Goal: Information Seeking & Learning: Compare options

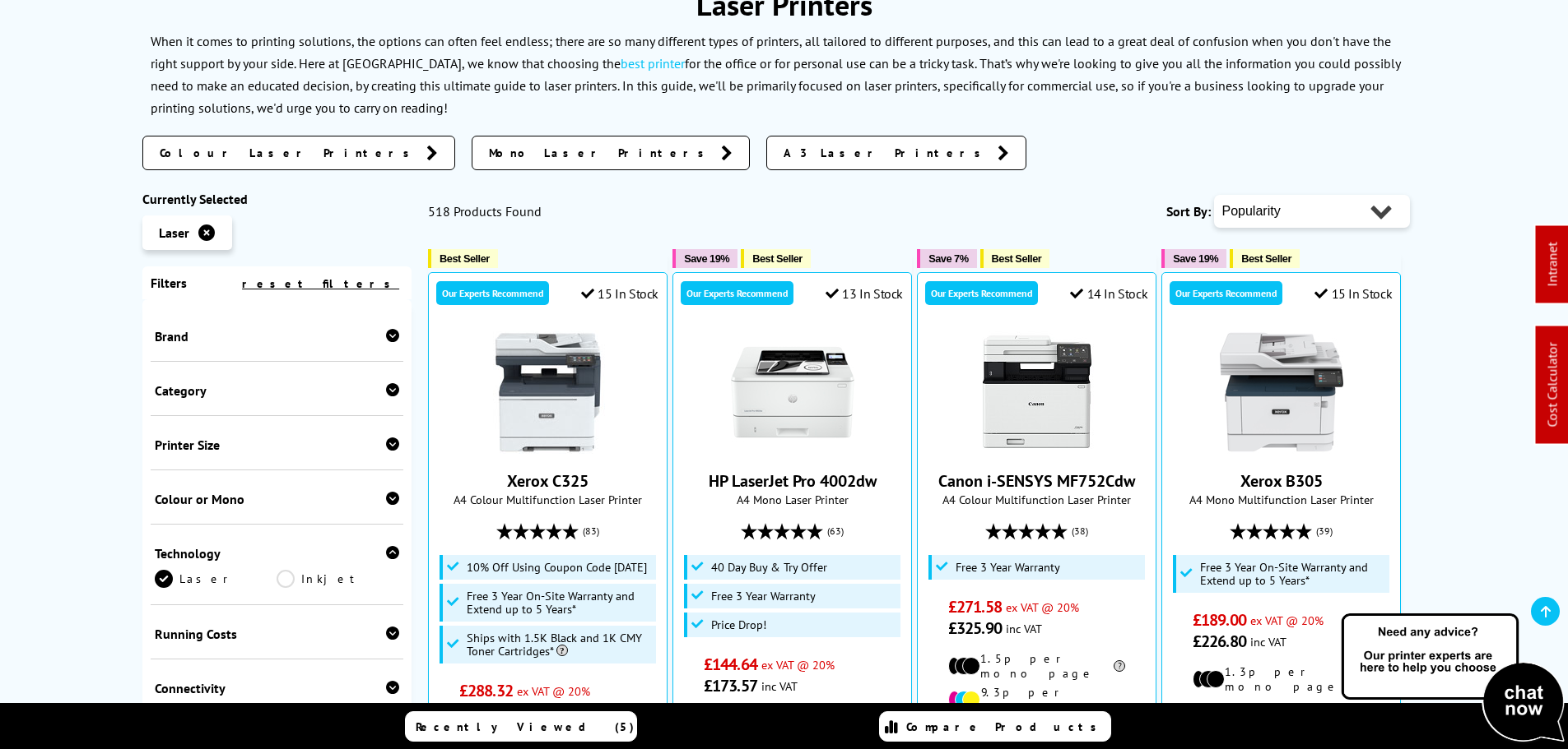
scroll to position [247, 0]
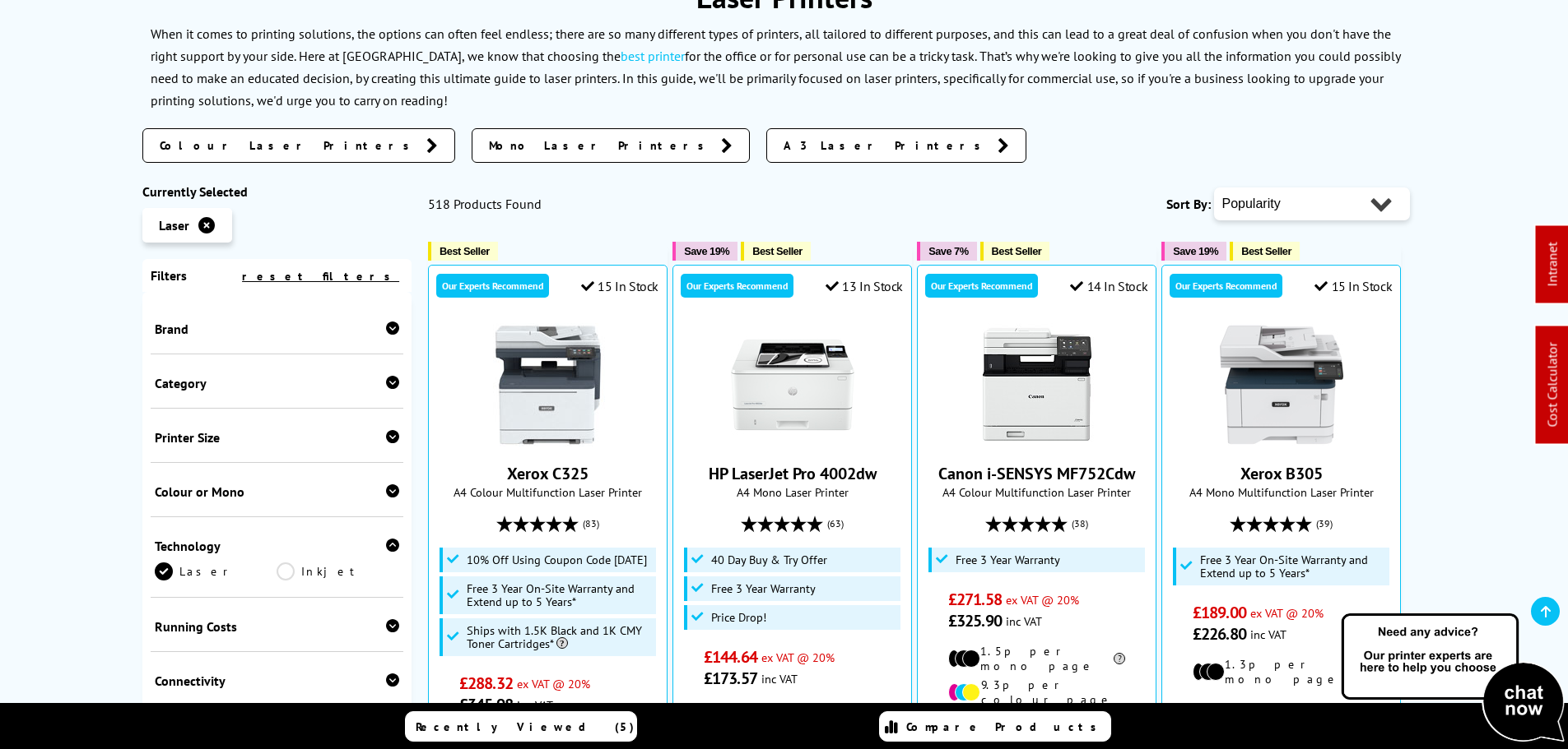
click at [178, 328] on div "Brand" at bounding box center [278, 329] width 245 height 16
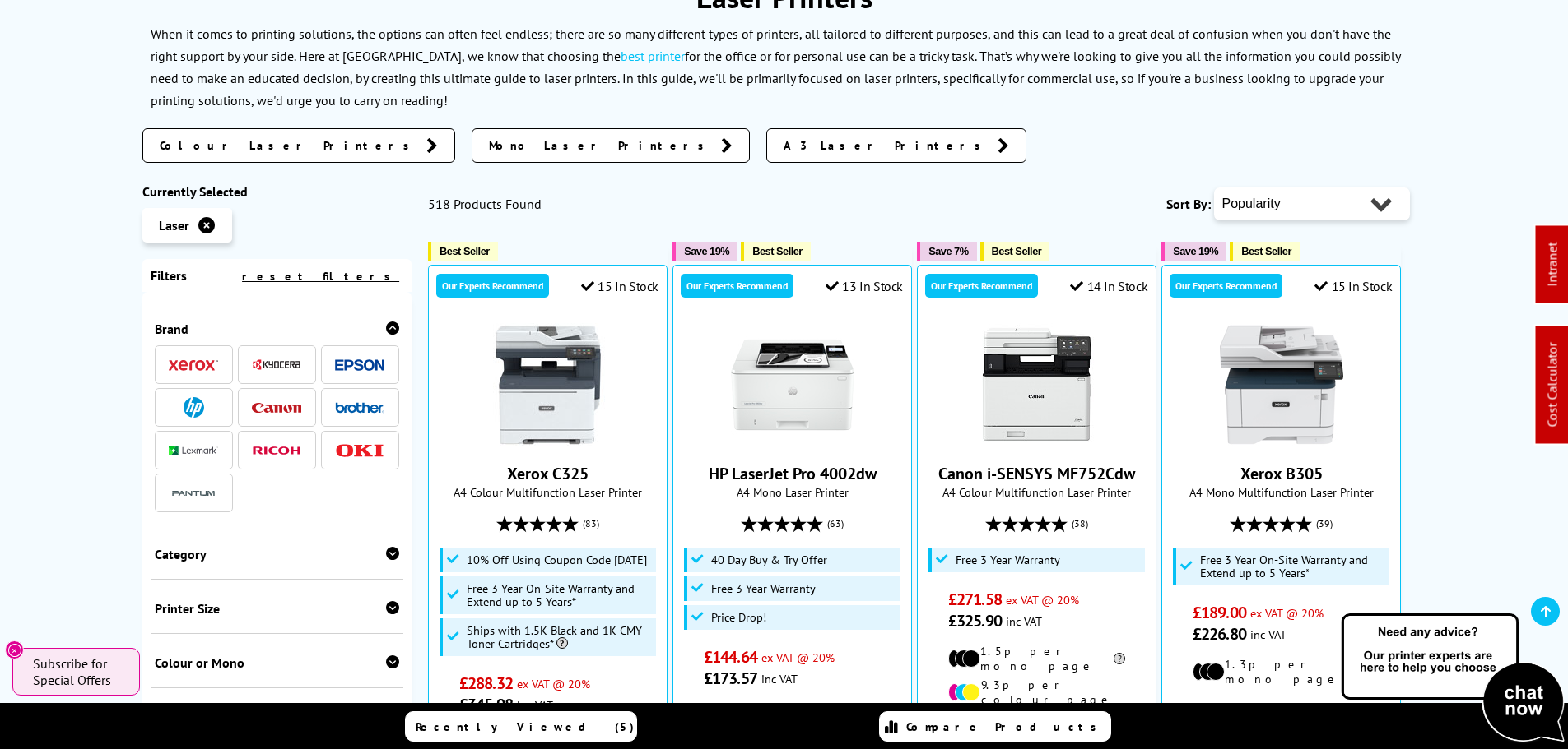
click at [195, 413] on img at bounding box center [194, 407] width 21 height 21
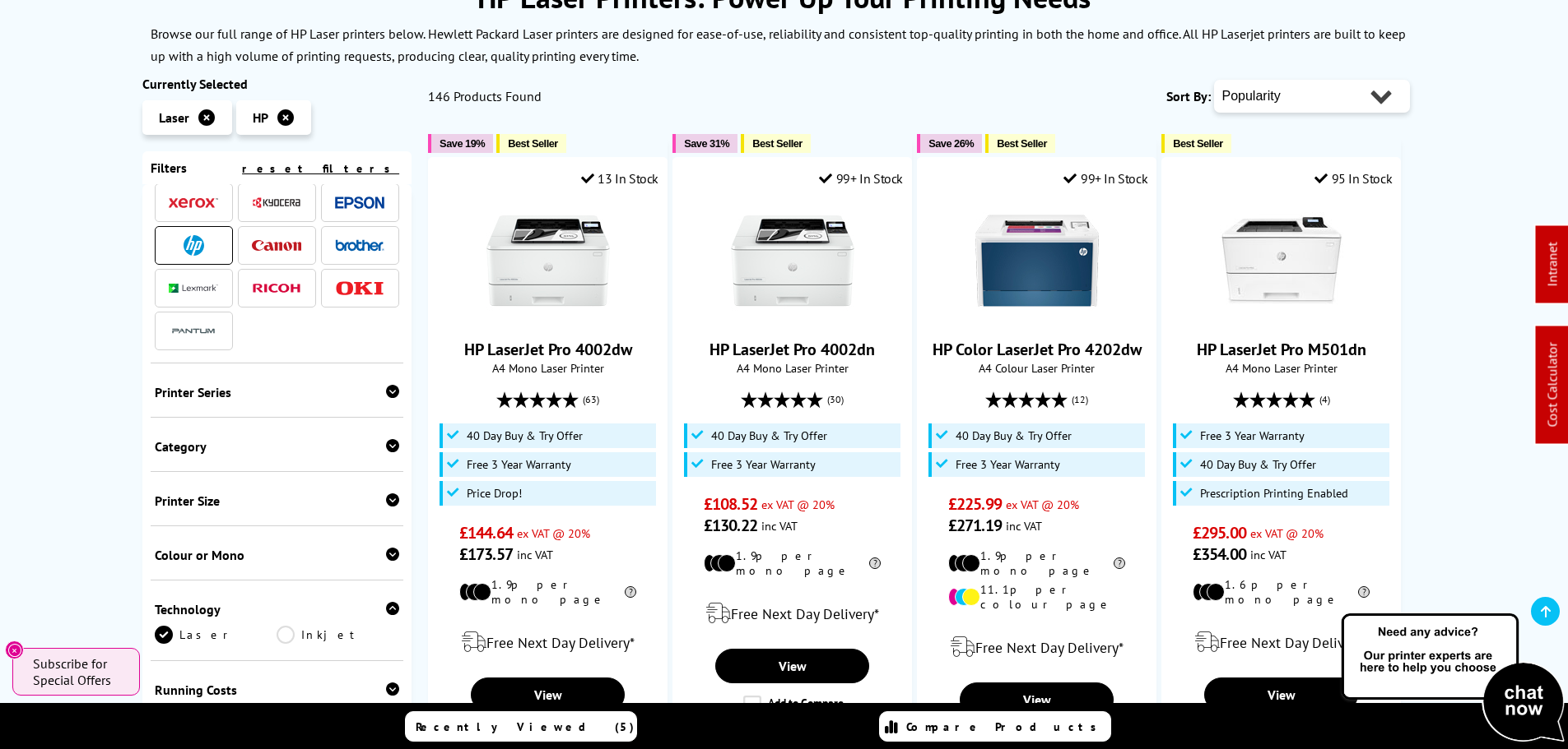
scroll to position [82, 0]
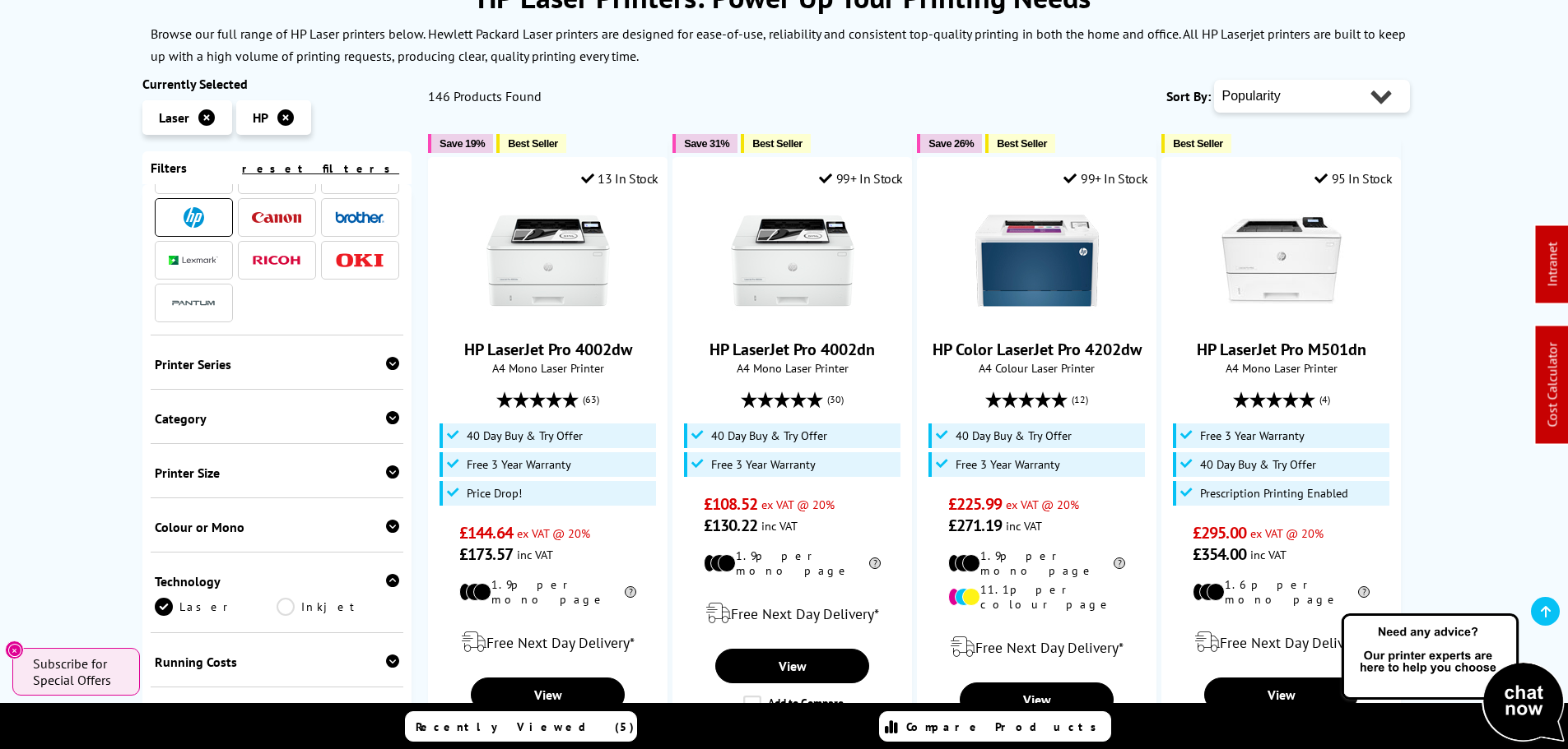
click at [376, 523] on div "Colour or Mono" at bounding box center [278, 528] width 245 height 16
click at [291, 555] on link "Mono" at bounding box center [338, 552] width 123 height 18
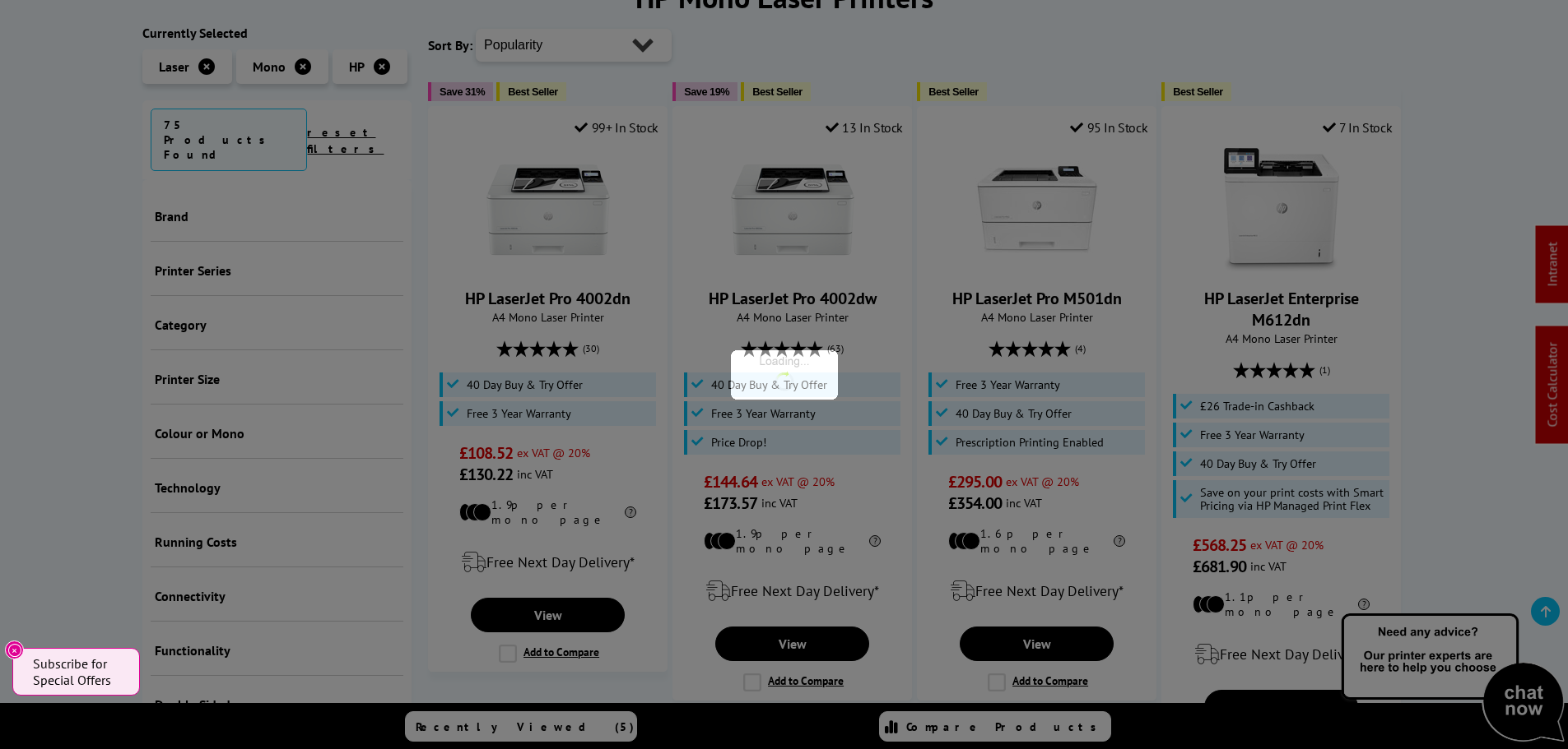
scroll to position [254, 0]
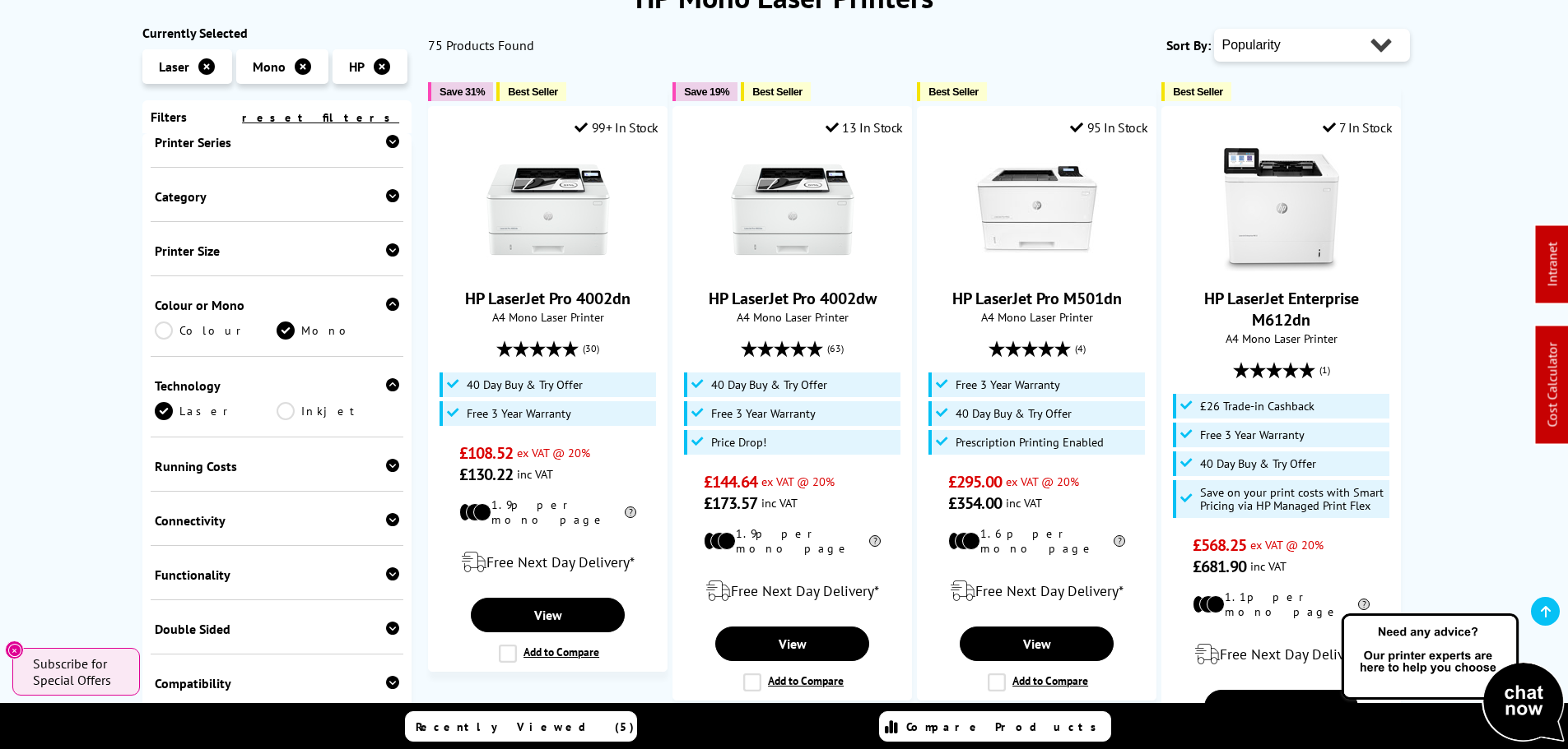
click at [339, 206] on div "Category Print Only Multifunction" at bounding box center [278, 195] width 254 height 54
click at [368, 195] on div "Category" at bounding box center [278, 197] width 245 height 16
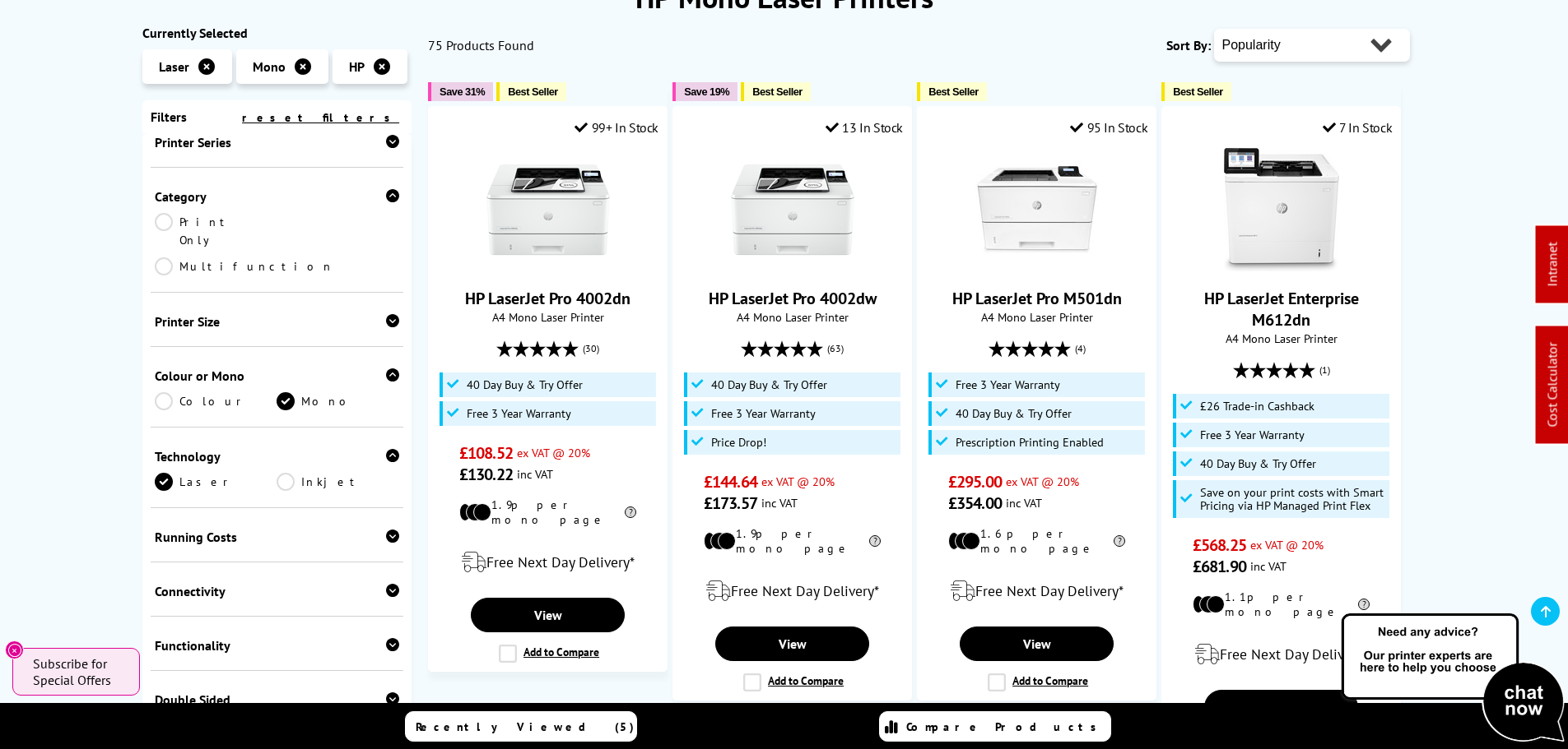
click at [285, 258] on link "Multifunction" at bounding box center [245, 267] width 180 height 18
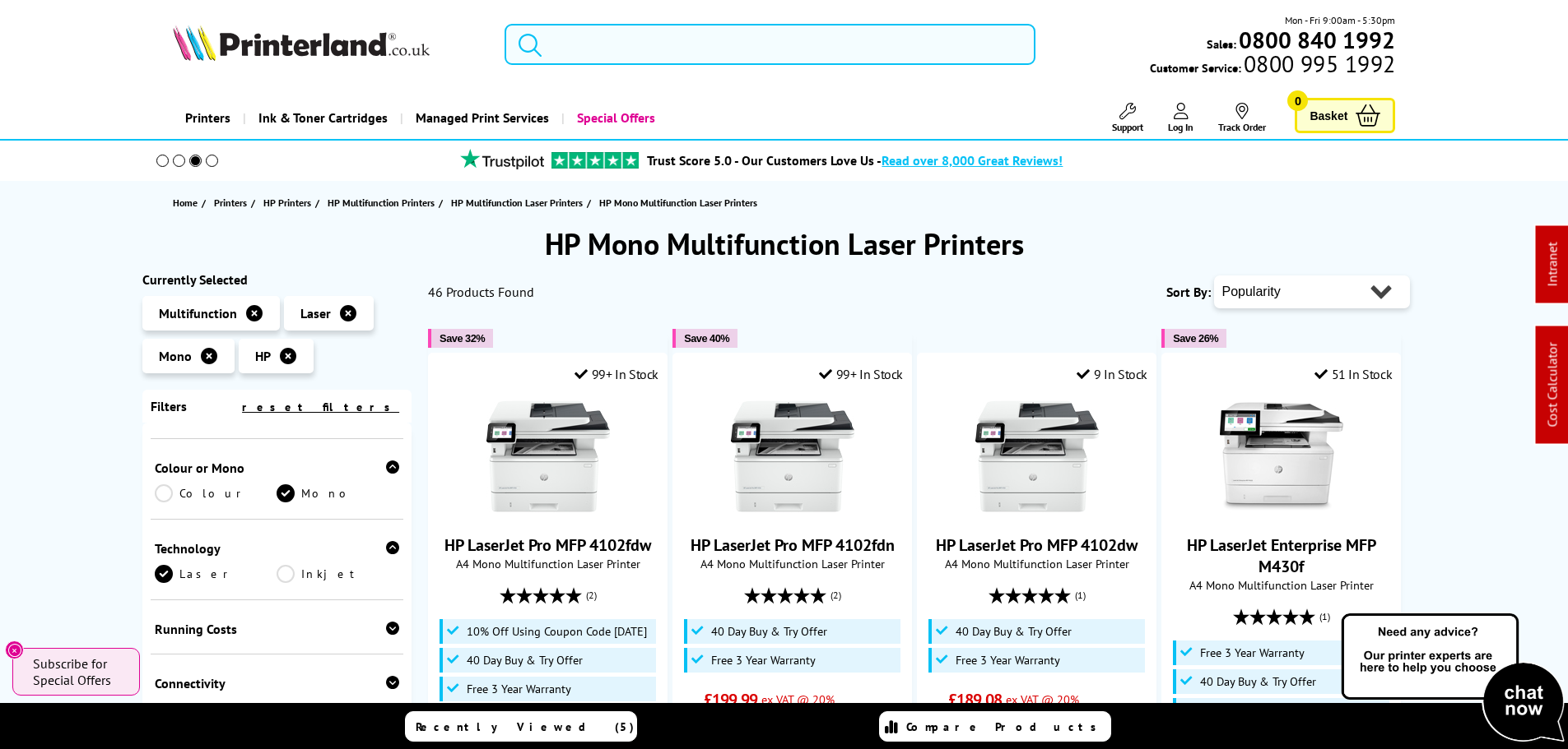
click at [750, 55] on input "search" at bounding box center [770, 44] width 531 height 41
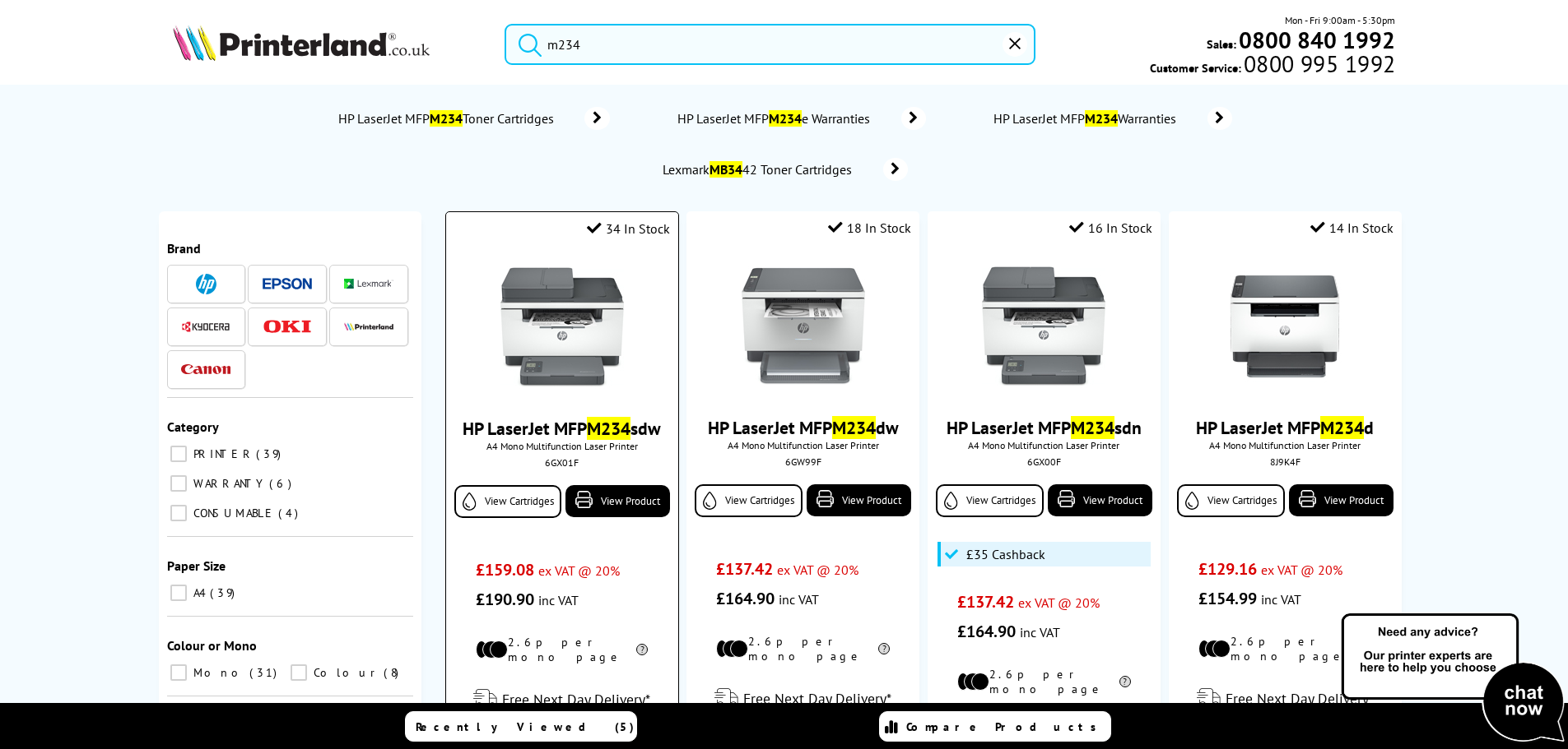
type input "m234"
click at [566, 462] on div "6GX01F" at bounding box center [562, 463] width 207 height 12
copy div "6GX01F"
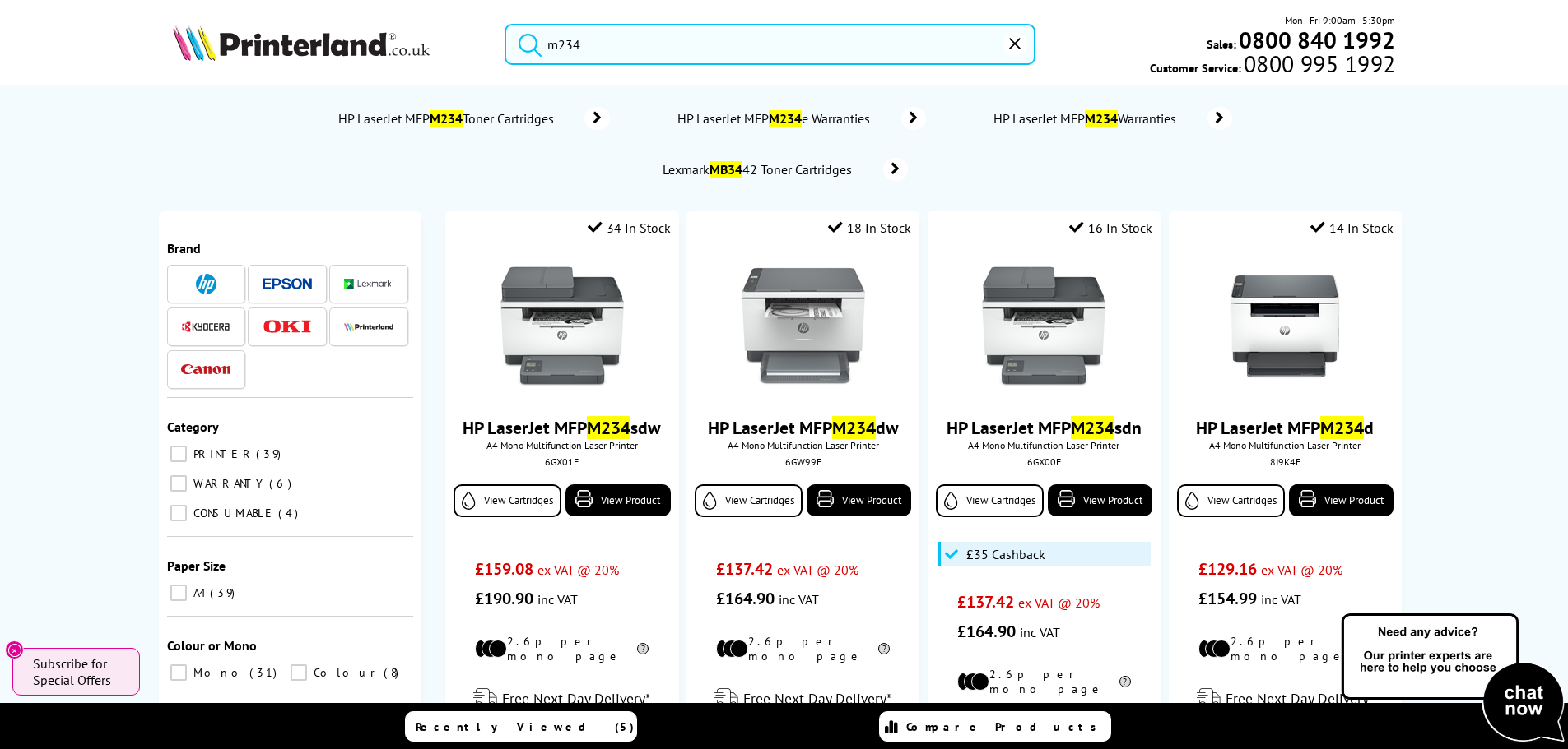
click at [595, 37] on input "m234" at bounding box center [770, 44] width 531 height 41
drag, startPoint x: 725, startPoint y: 122, endPoint x: 674, endPoint y: 68, distance: 74.3
click at [723, 121] on span "HP LaserJet MFP M234 e Warranties" at bounding box center [776, 119] width 201 height 16
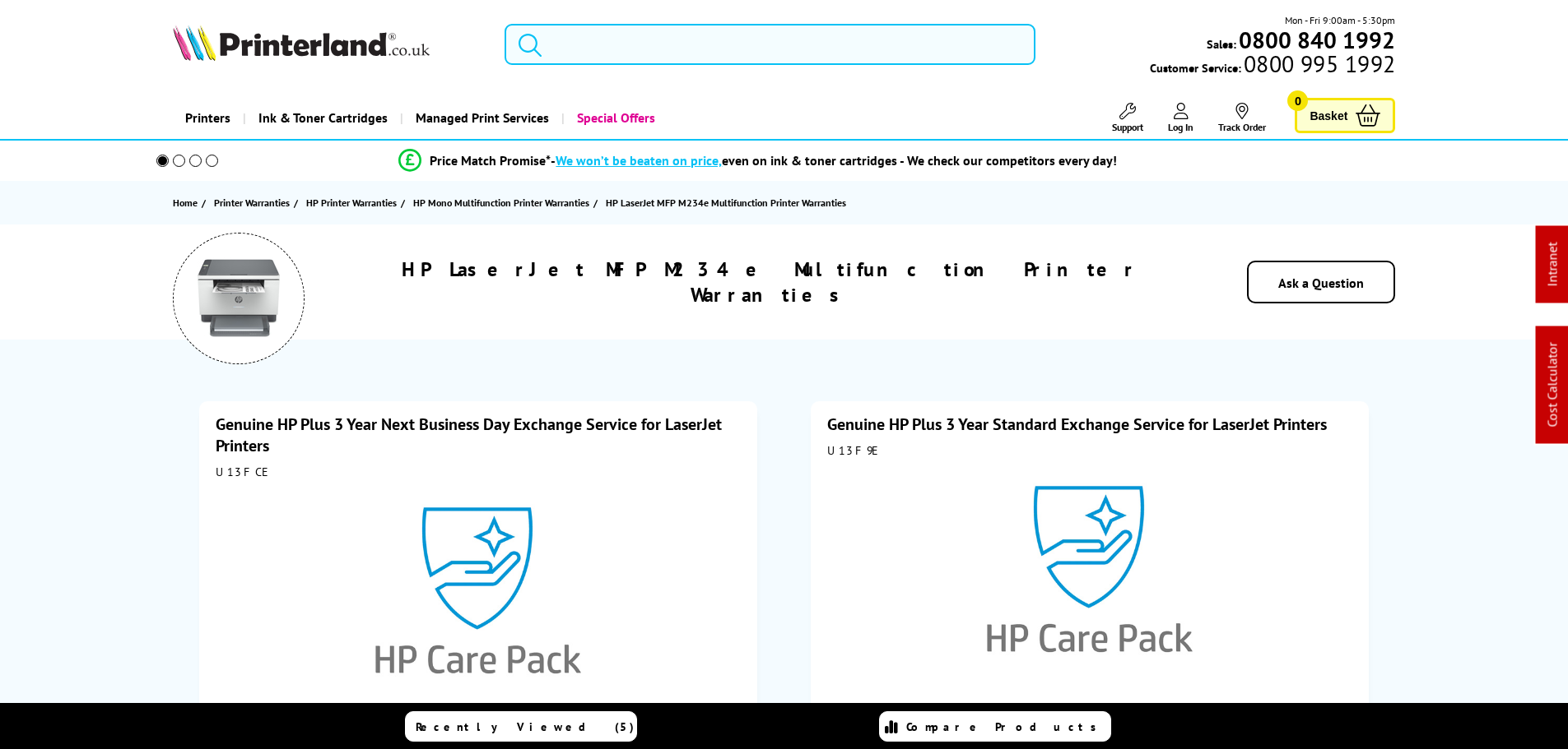
click at [630, 41] on input "search" at bounding box center [770, 44] width 531 height 41
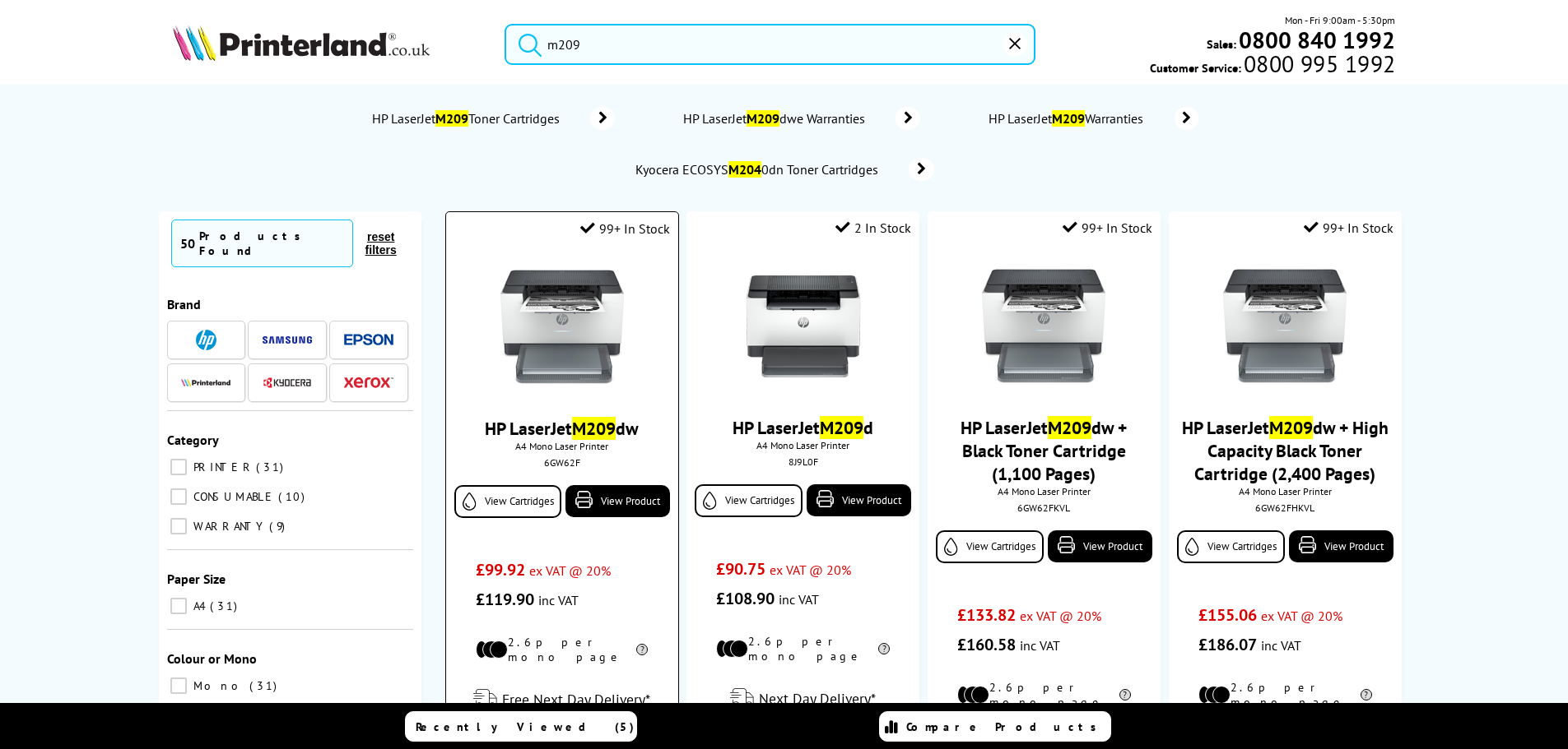
type input "m209"
click at [550, 463] on div "6GW62F" at bounding box center [562, 463] width 207 height 12
drag, startPoint x: 550, startPoint y: 463, endPoint x: 557, endPoint y: 457, distance: 9.2
click at [550, 463] on div "6GW62F" at bounding box center [562, 463] width 207 height 12
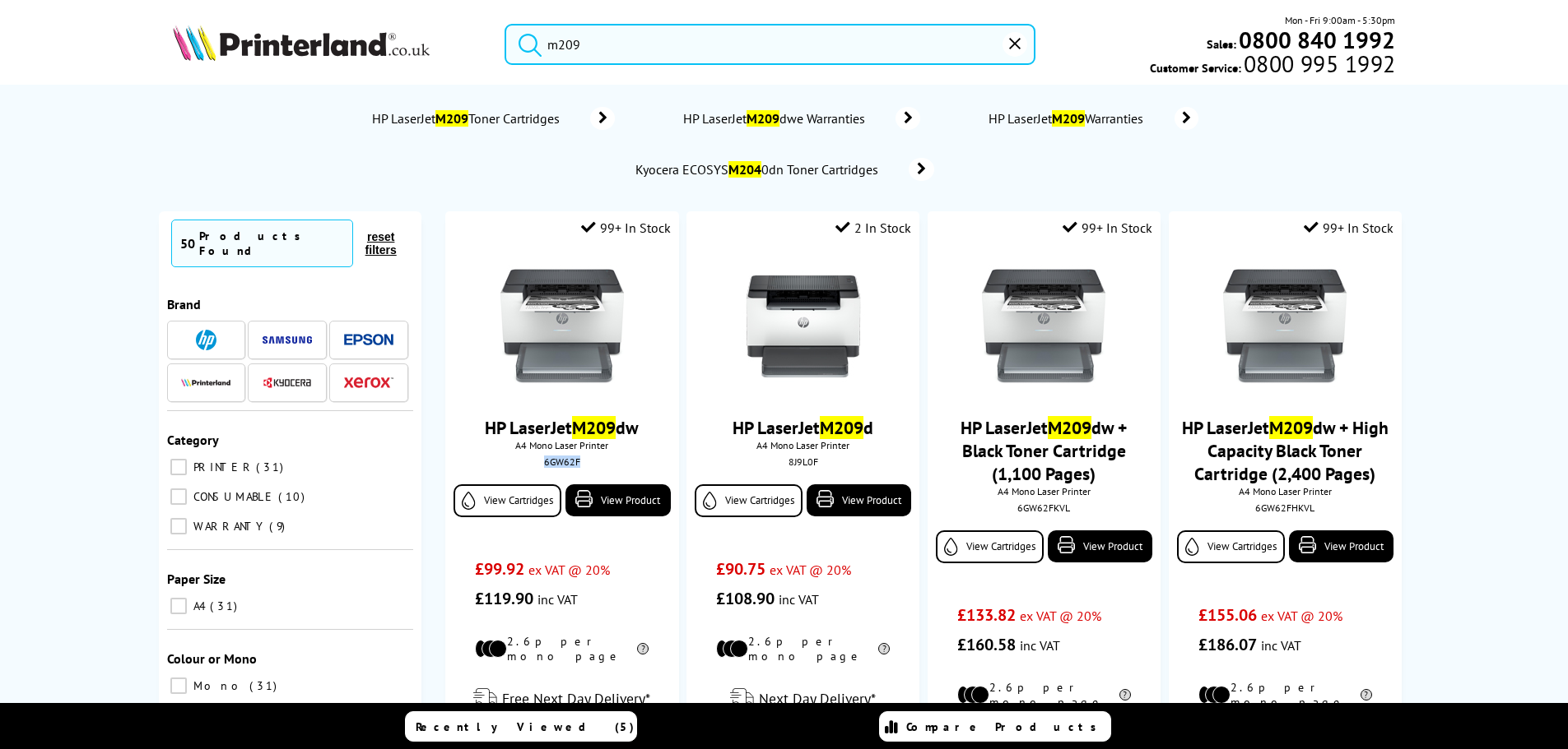
copy div "6GW62F"
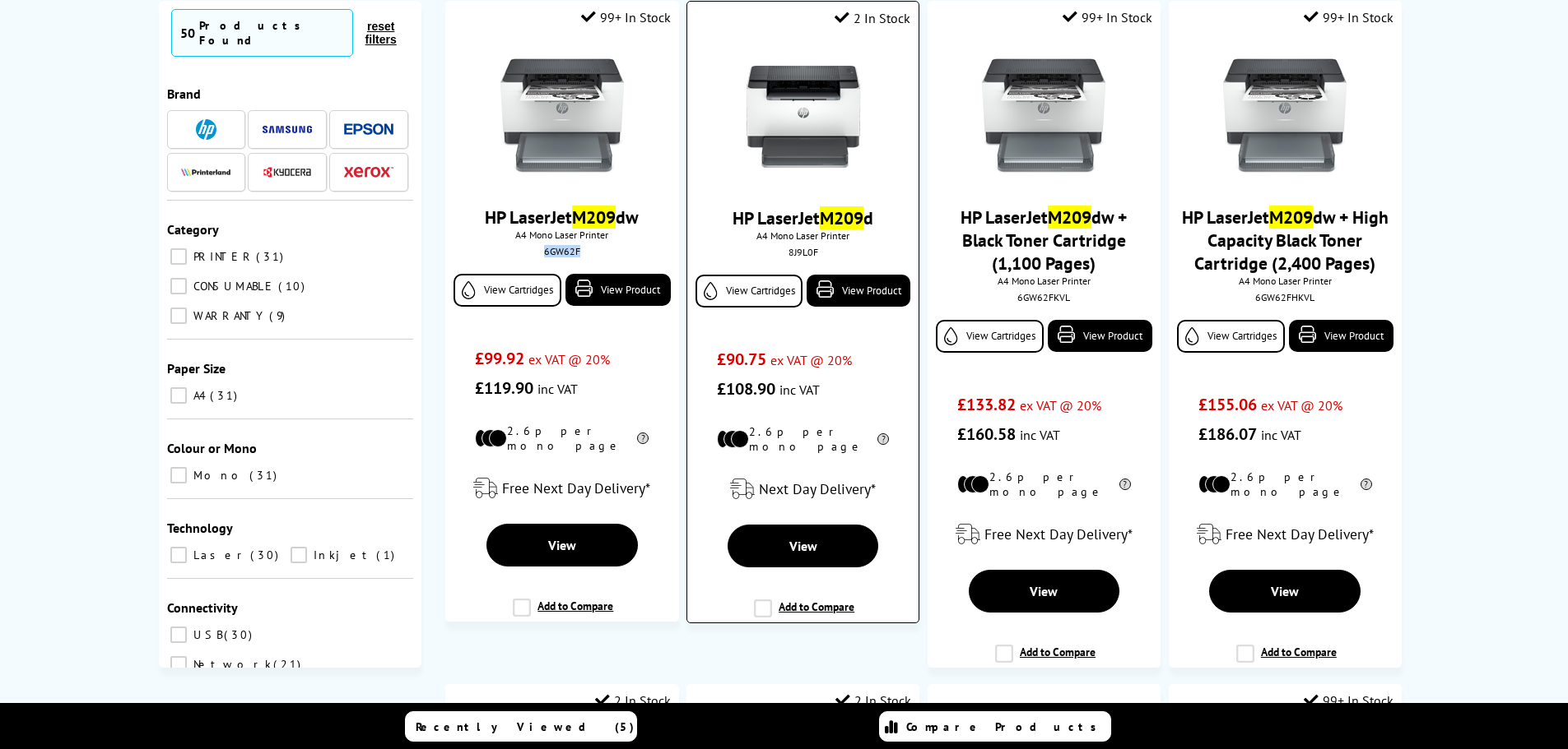
scroll to position [82, 0]
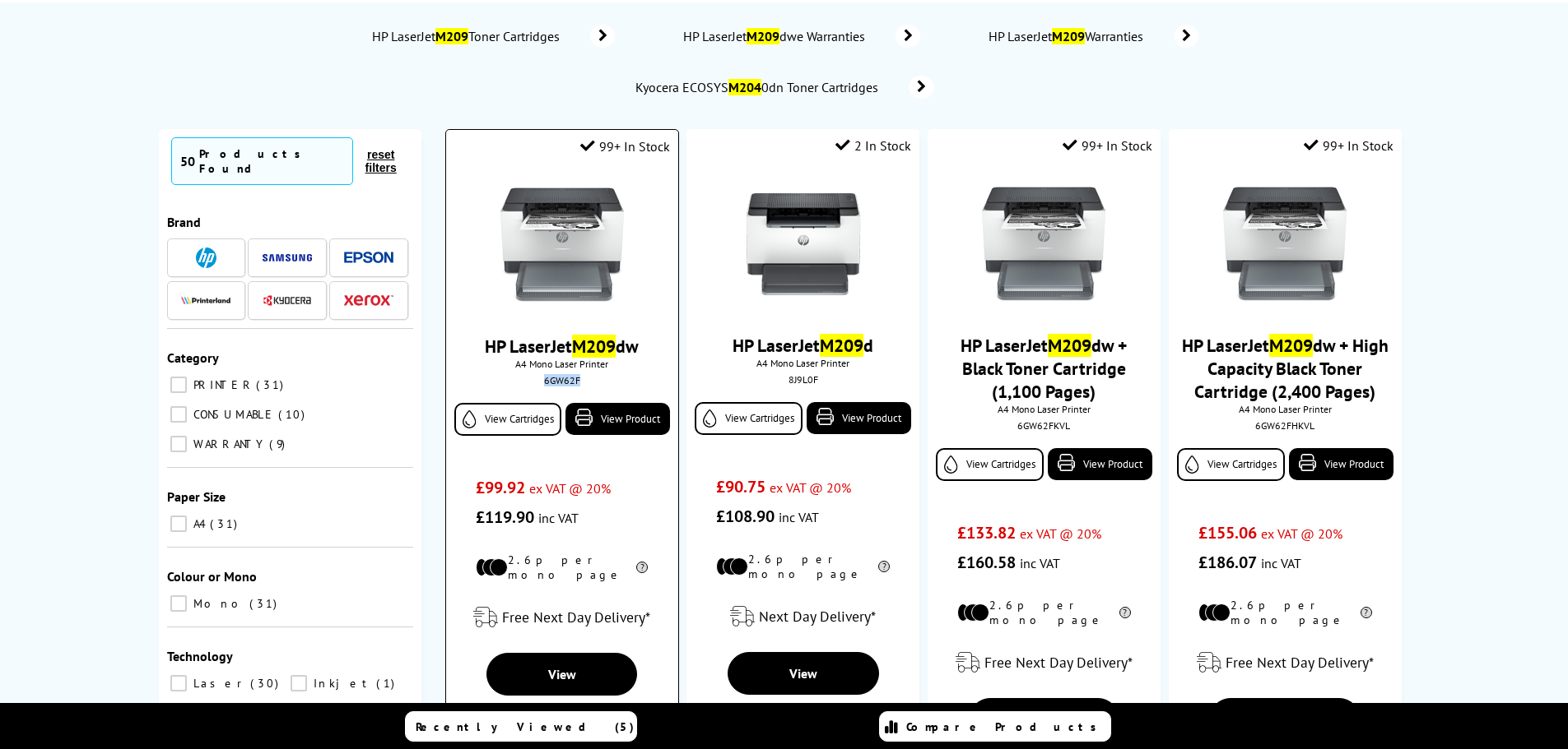
click at [532, 225] on img at bounding box center [562, 245] width 124 height 123
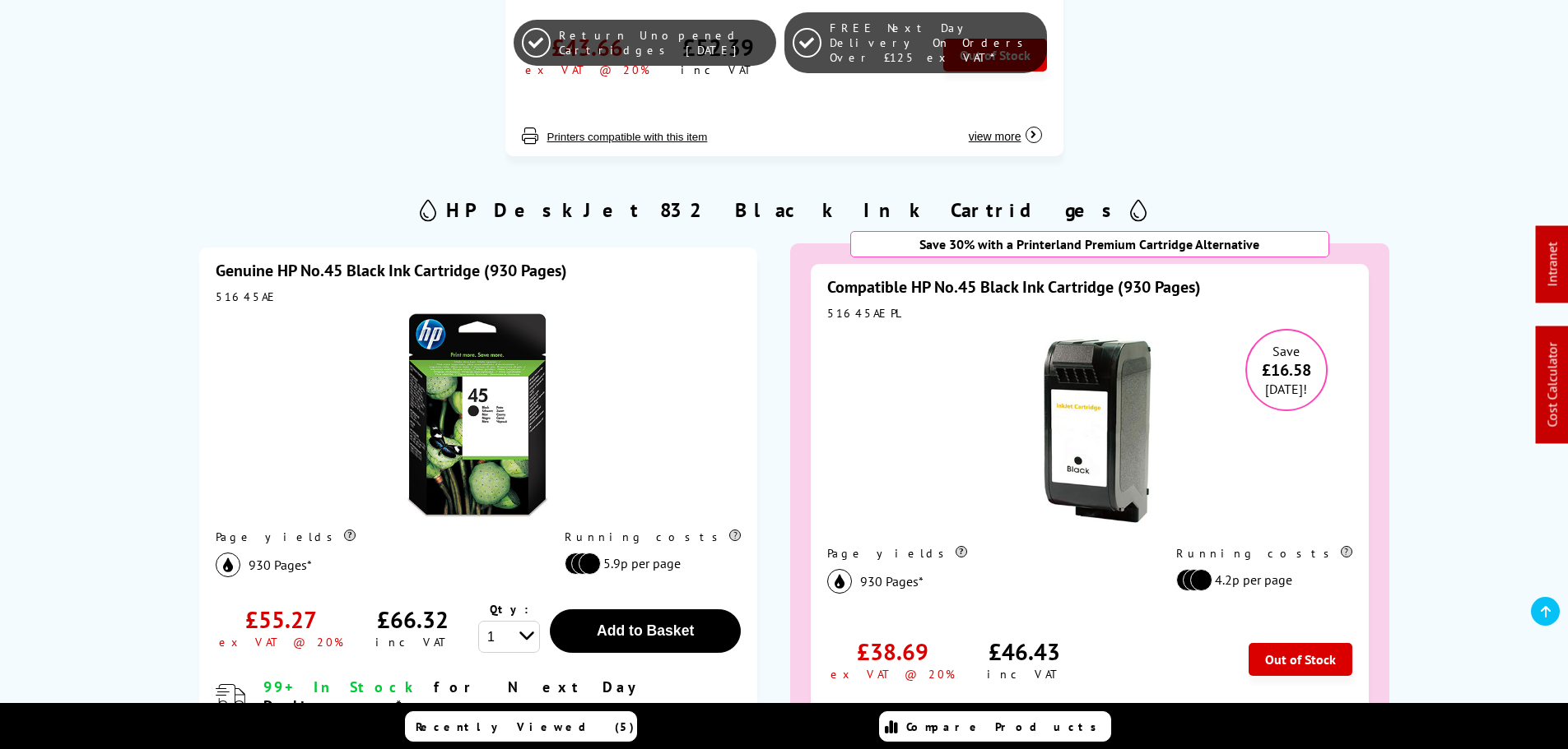
scroll to position [905, 0]
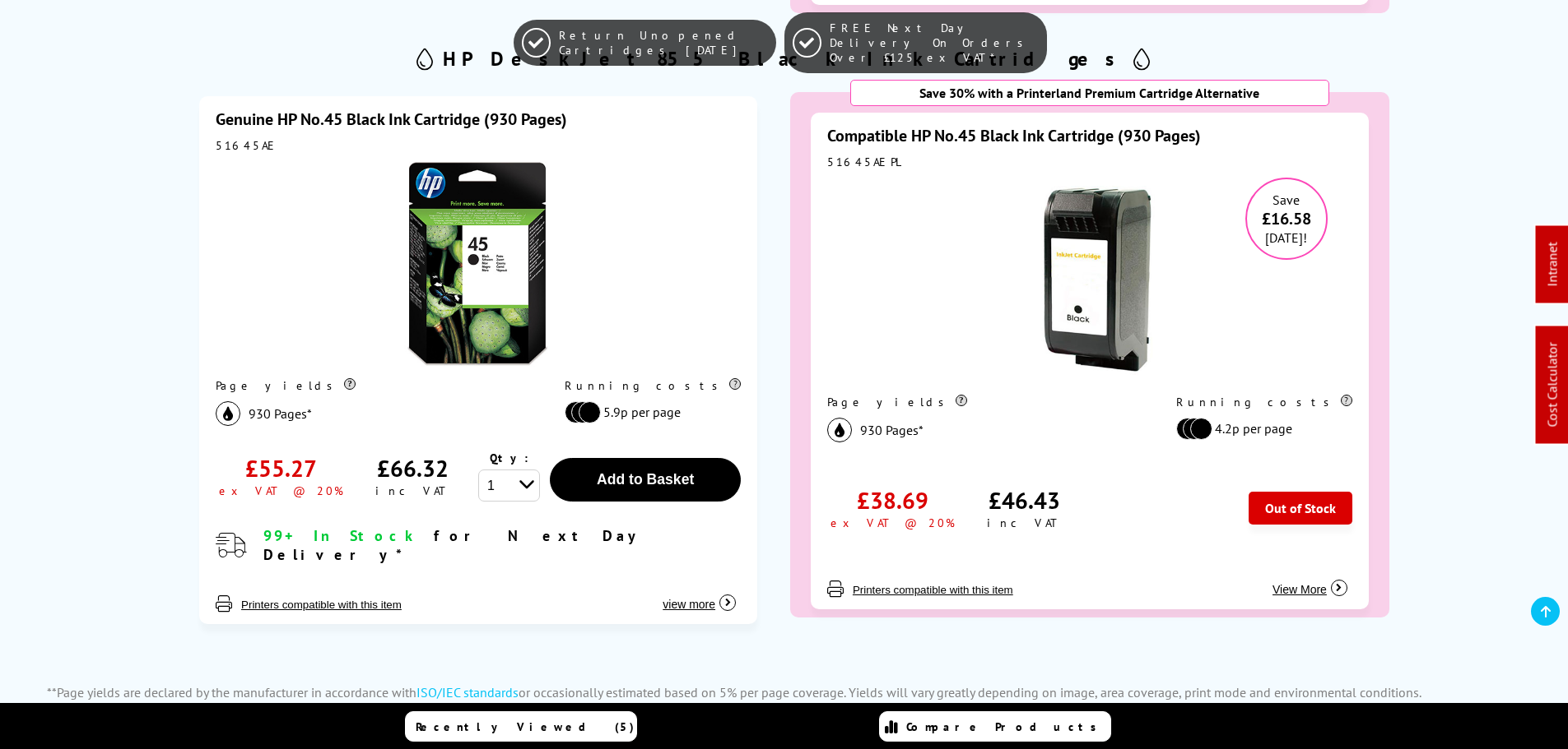
scroll to position [1069, 0]
